Goal: Task Accomplishment & Management: Manage account settings

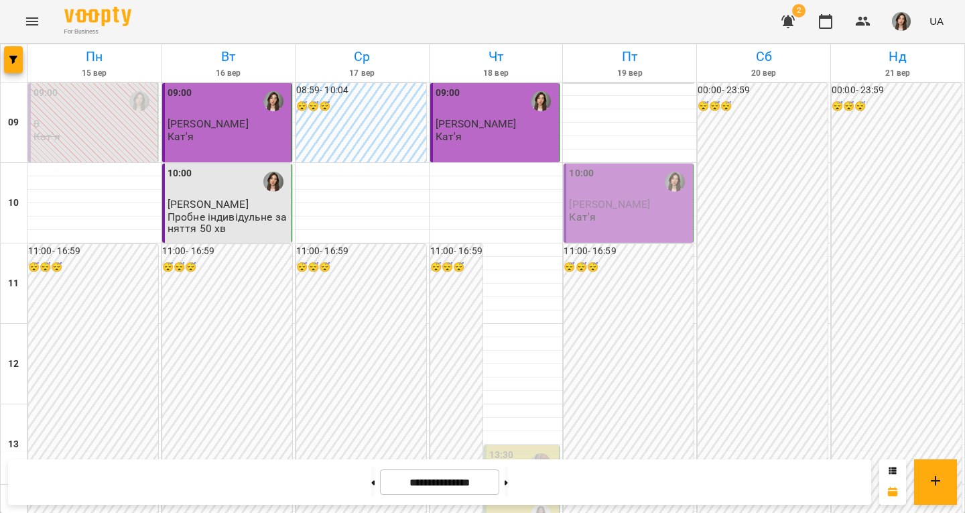
click at [615, 198] on span "[PERSON_NAME]" at bounding box center [609, 204] width 81 height 13
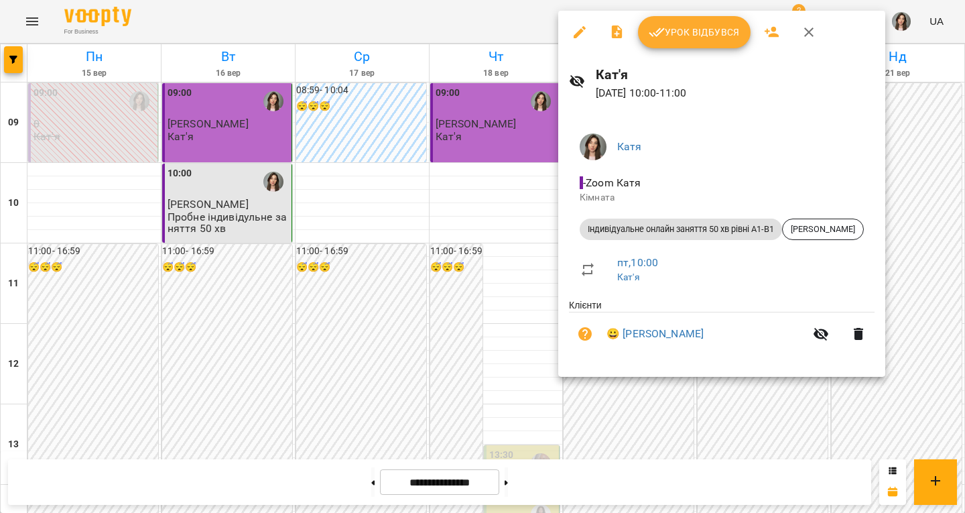
click at [671, 40] on span "Урок відбувся" at bounding box center [694, 32] width 91 height 16
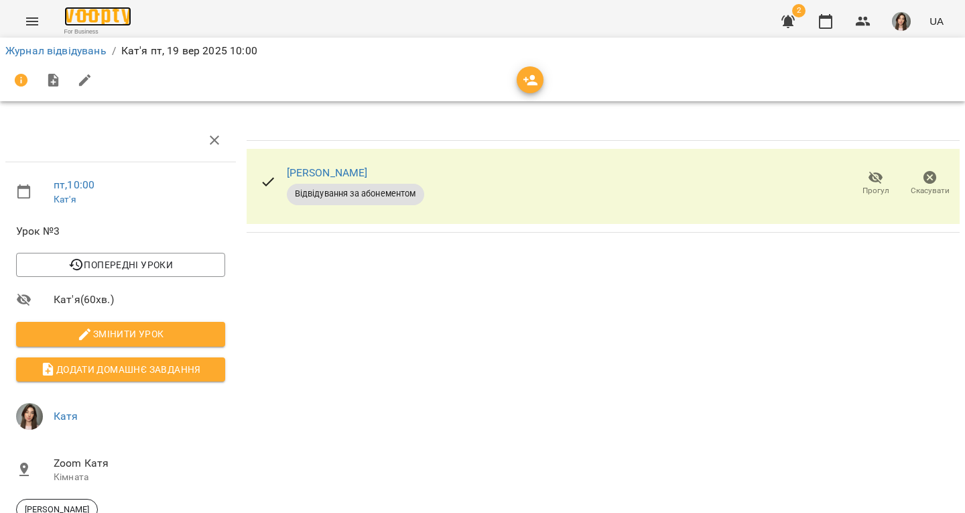
click at [93, 14] on img at bounding box center [97, 16] width 67 height 19
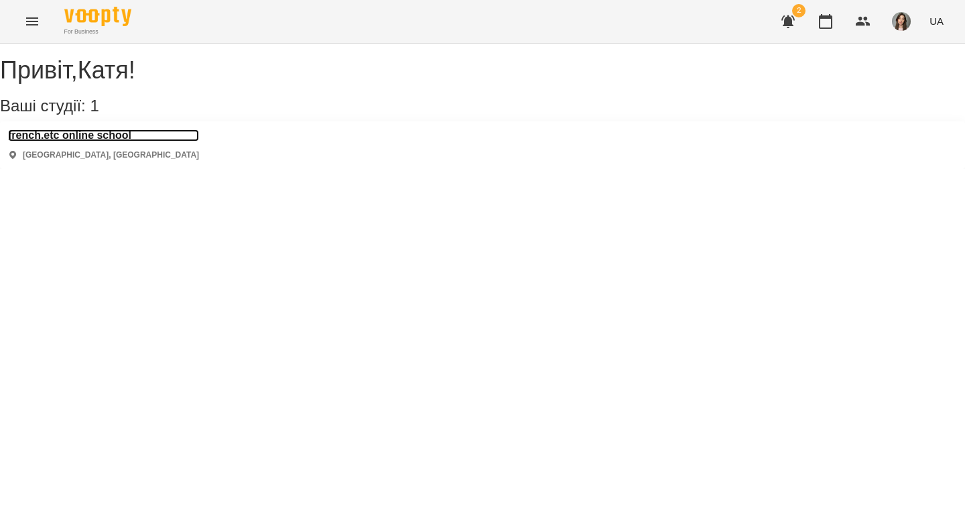
click at [139, 141] on h3 "french.etc online school" at bounding box center [103, 135] width 191 height 12
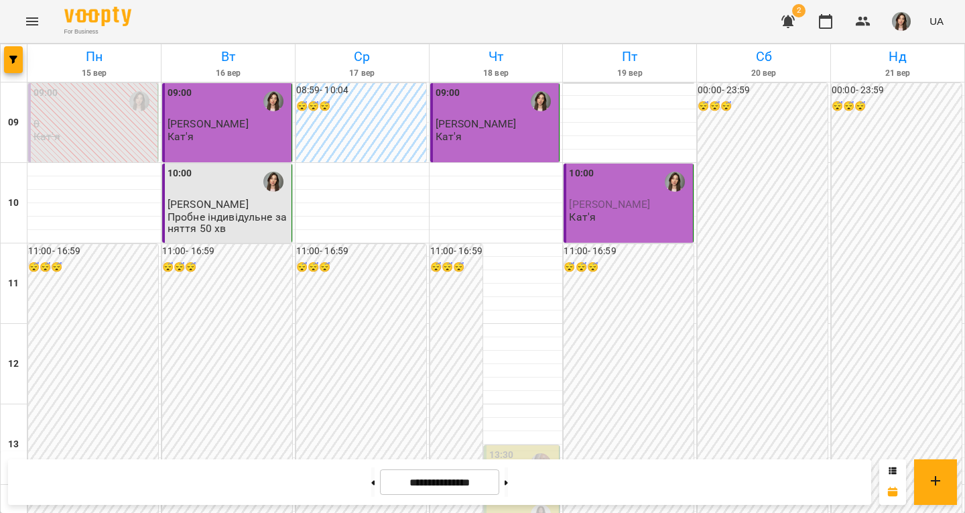
scroll to position [536, 0]
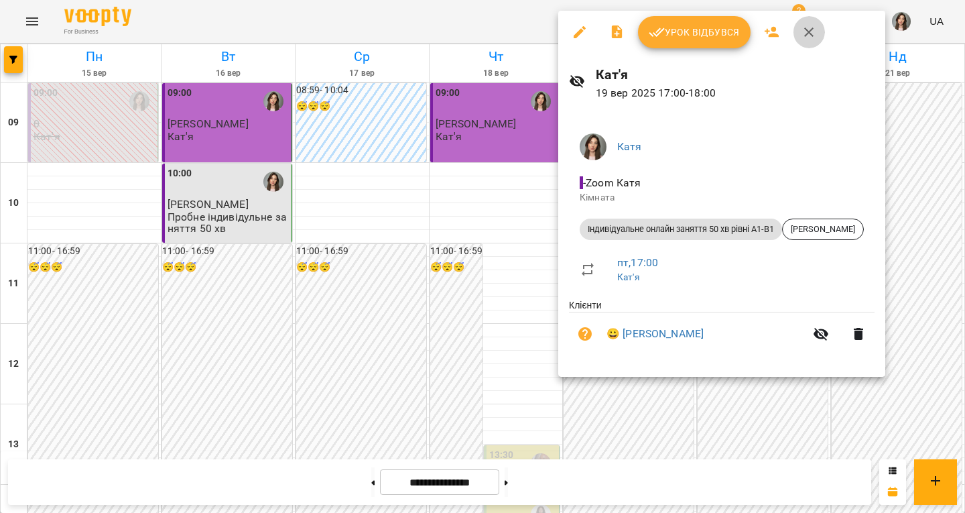
click at [801, 30] on icon "button" at bounding box center [809, 32] width 16 height 16
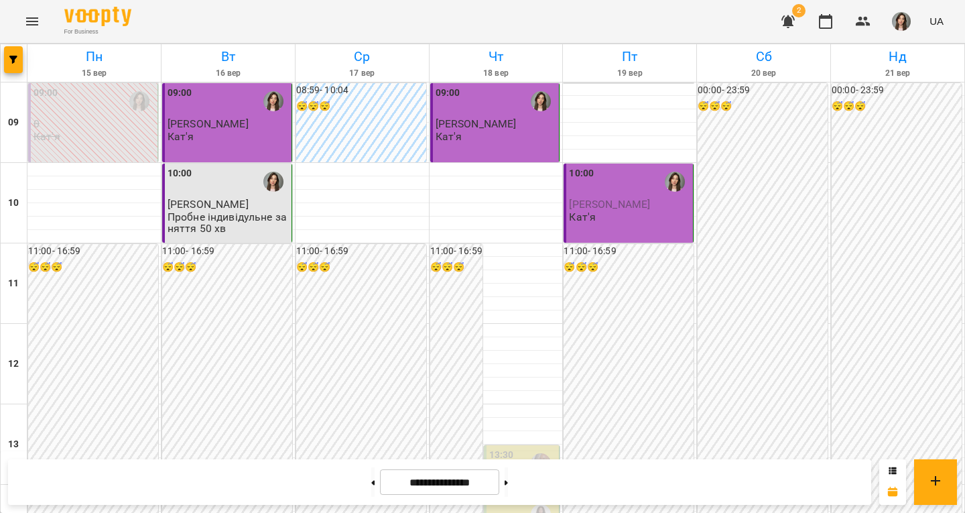
scroll to position [0, 0]
click at [508, 478] on button at bounding box center [506, 481] width 3 height 29
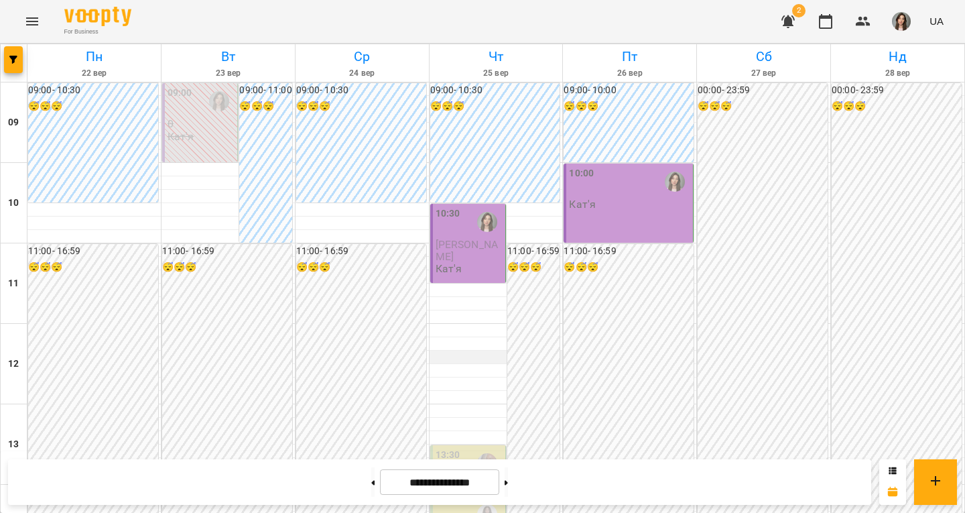
scroll to position [536, 0]
click at [371, 488] on button at bounding box center [372, 481] width 3 height 29
type input "**********"
